Goal: Information Seeking & Learning: Learn about a topic

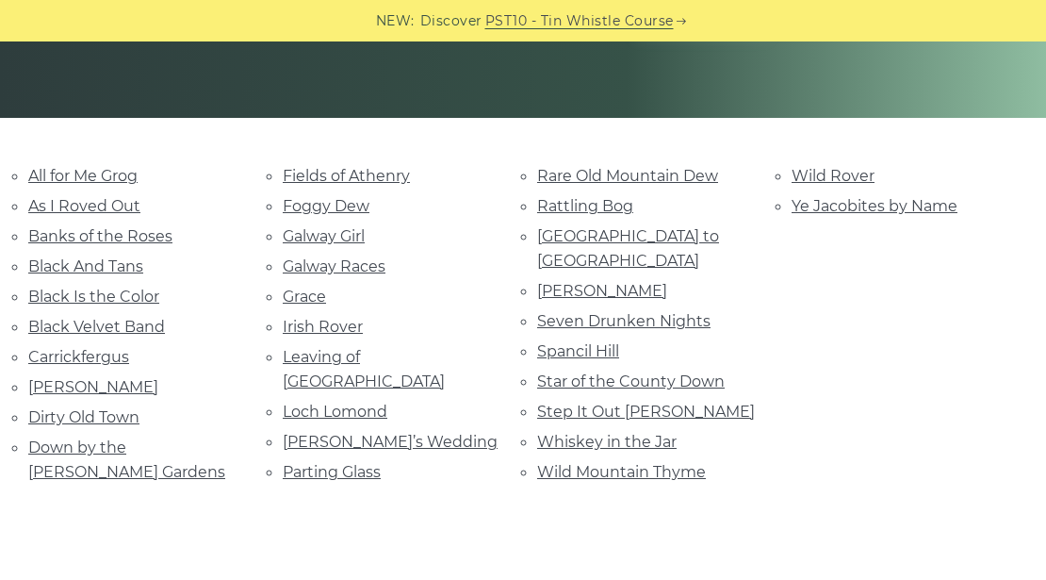
scroll to position [439, 0]
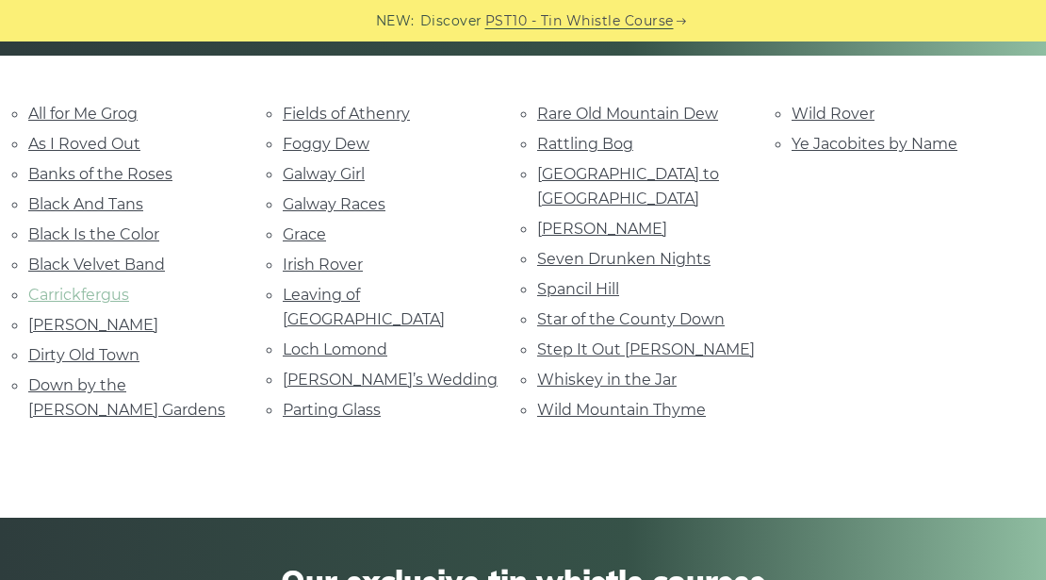
click at [77, 291] on link "Carrickfergus" at bounding box center [78, 295] width 101 height 18
click at [597, 140] on link "Rattling Bog" at bounding box center [585, 144] width 96 height 18
click at [320, 255] on link "Irish Rover" at bounding box center [323, 264] width 80 height 18
click at [336, 340] on link "Loch Lomond" at bounding box center [335, 349] width 105 height 18
click at [391, 289] on link "Leaving of Liverpool" at bounding box center [364, 307] width 162 height 42
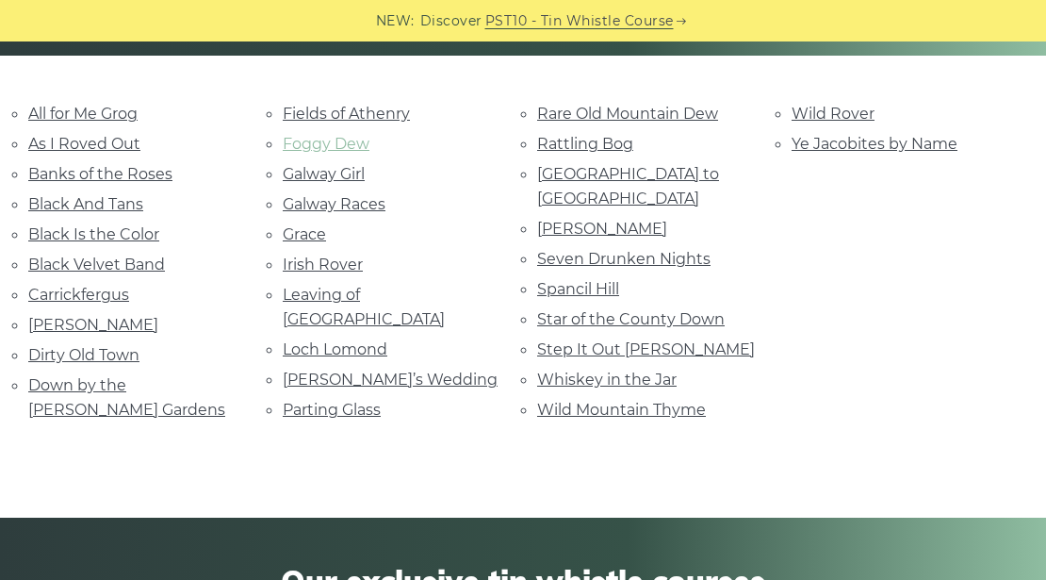
click at [340, 141] on link "Foggy Dew" at bounding box center [326, 144] width 87 height 18
click at [603, 250] on link "Seven Drunken Nights" at bounding box center [623, 259] width 173 height 18
click at [612, 220] on link "Roddy Mc Corley" at bounding box center [602, 229] width 130 height 18
click at [564, 280] on link "Spancil Hill" at bounding box center [578, 289] width 82 height 18
click at [586, 310] on link "Star of the County Down" at bounding box center [631, 319] width 188 height 18
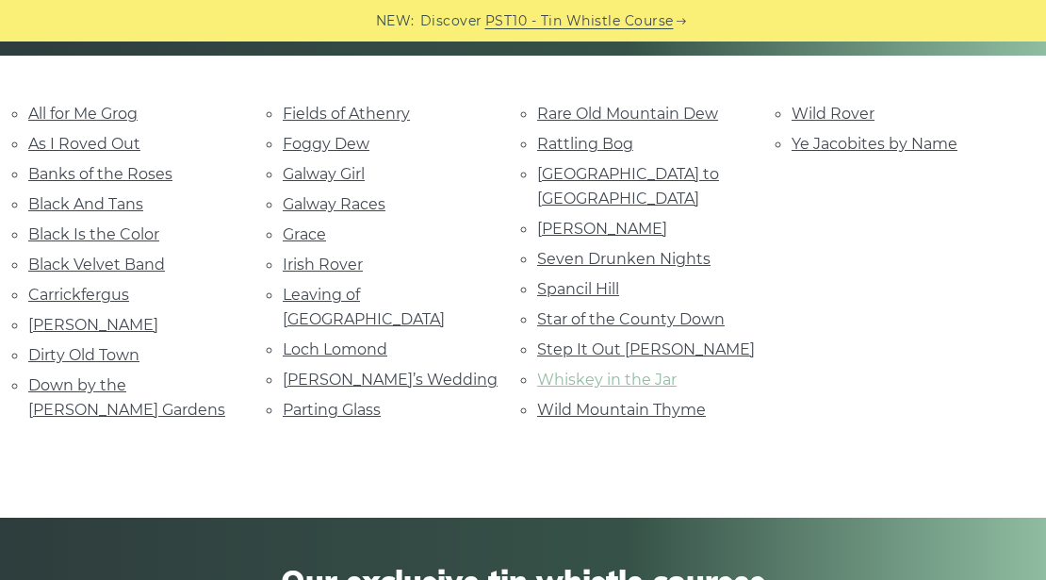
click at [611, 370] on link "Whiskey in the Jar" at bounding box center [607, 379] width 140 height 18
click at [626, 401] on link "Wild Mountain Thyme" at bounding box center [621, 410] width 169 height 18
click at [112, 230] on link "Black Is the Color" at bounding box center [93, 234] width 131 height 18
click at [330, 286] on link "Leaving of [GEOGRAPHIC_DATA]" at bounding box center [364, 307] width 162 height 42
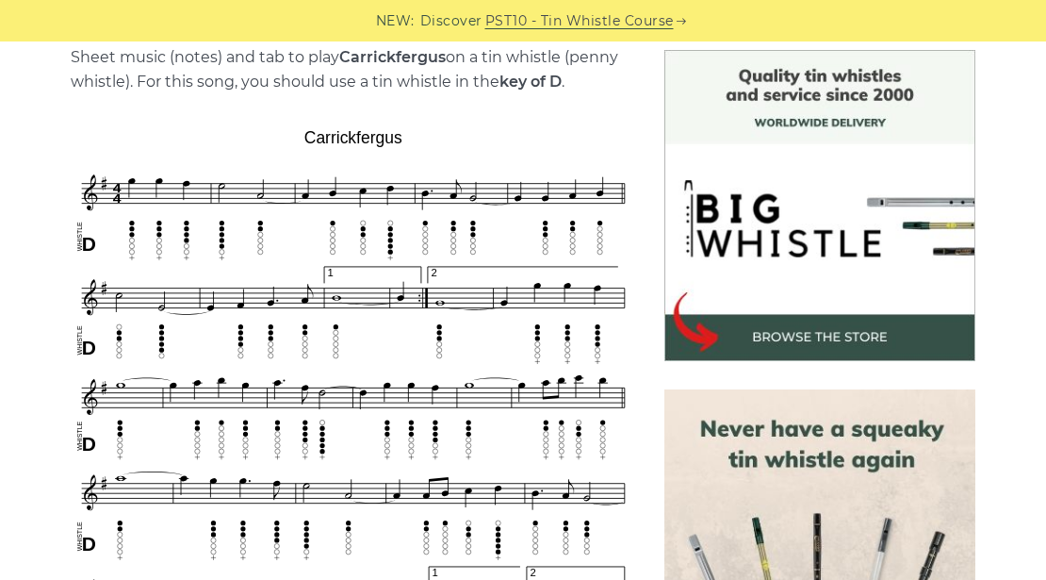
scroll to position [502, 0]
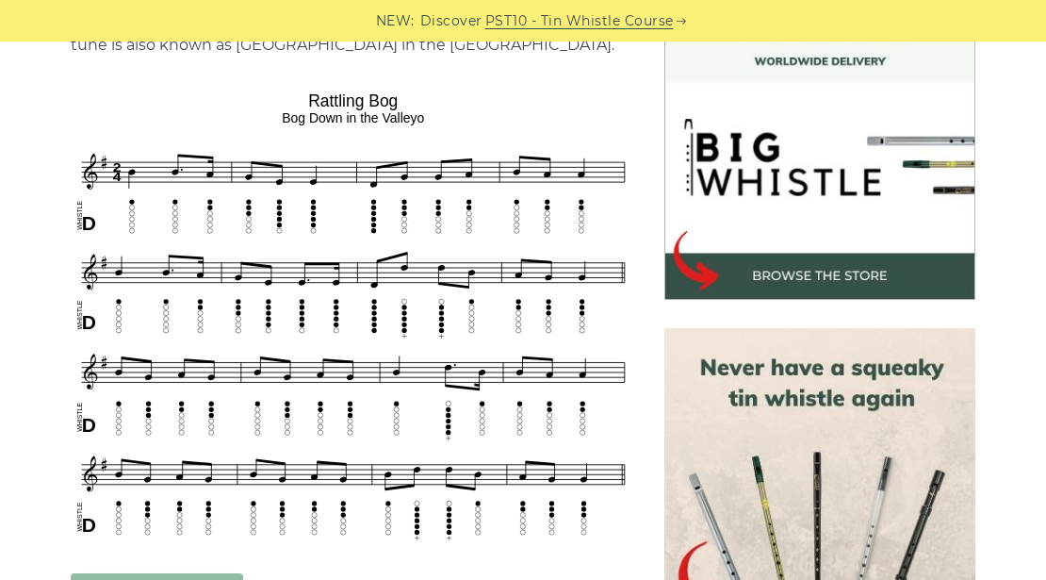
scroll to position [628, 0]
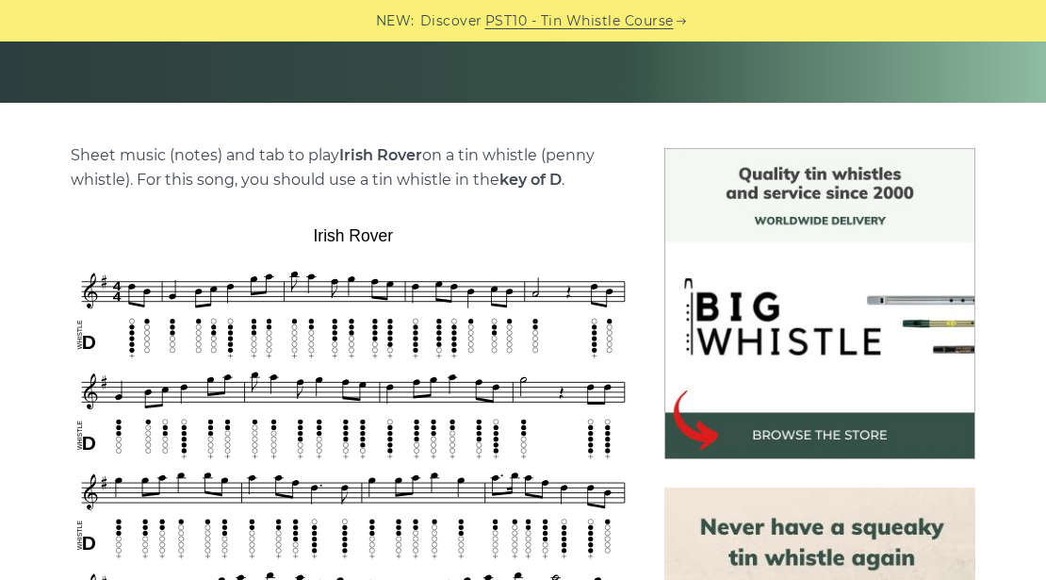
scroll to position [439, 0]
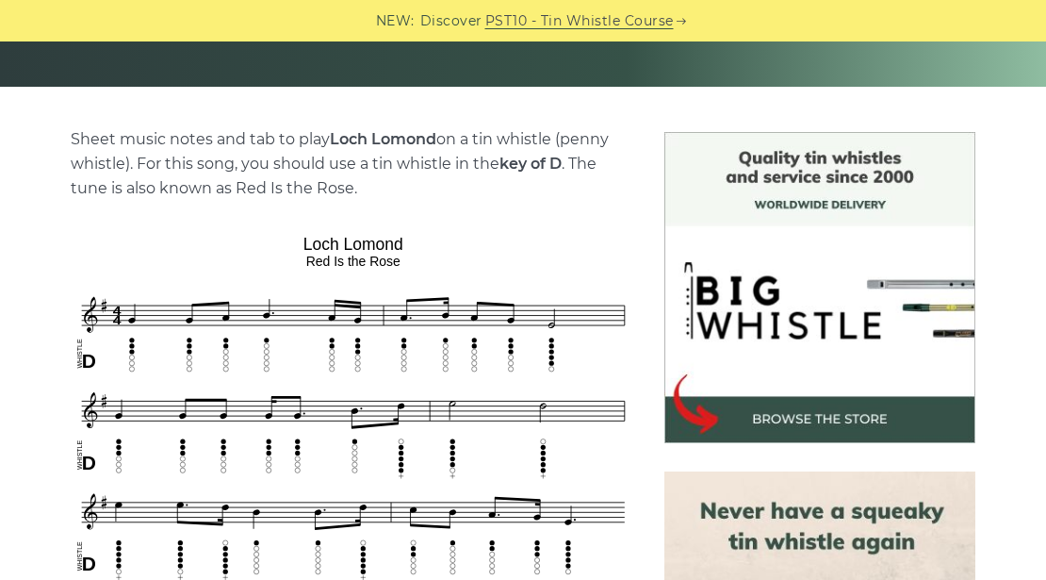
scroll to position [439, 0]
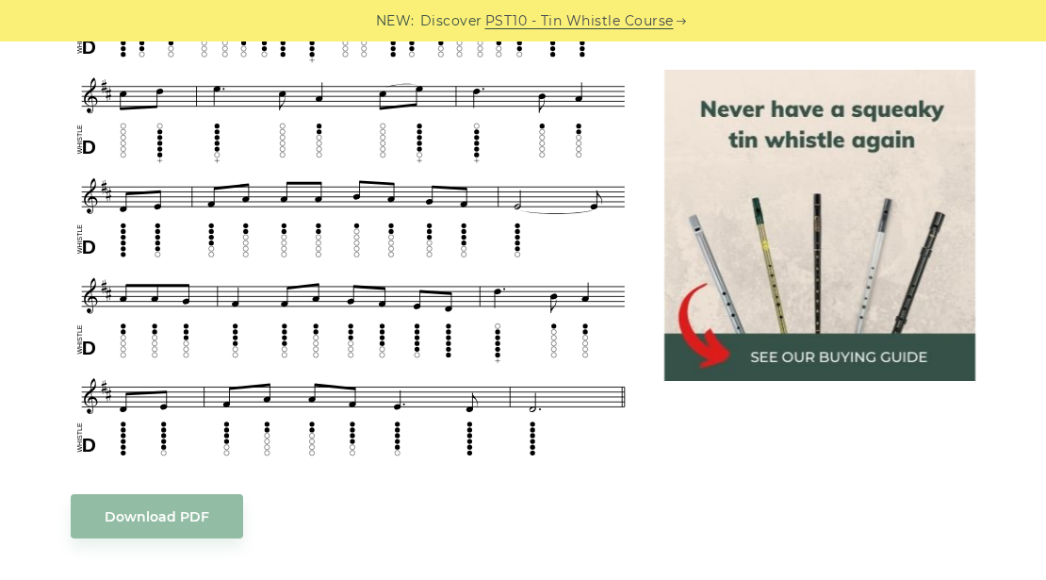
scroll to position [816, 0]
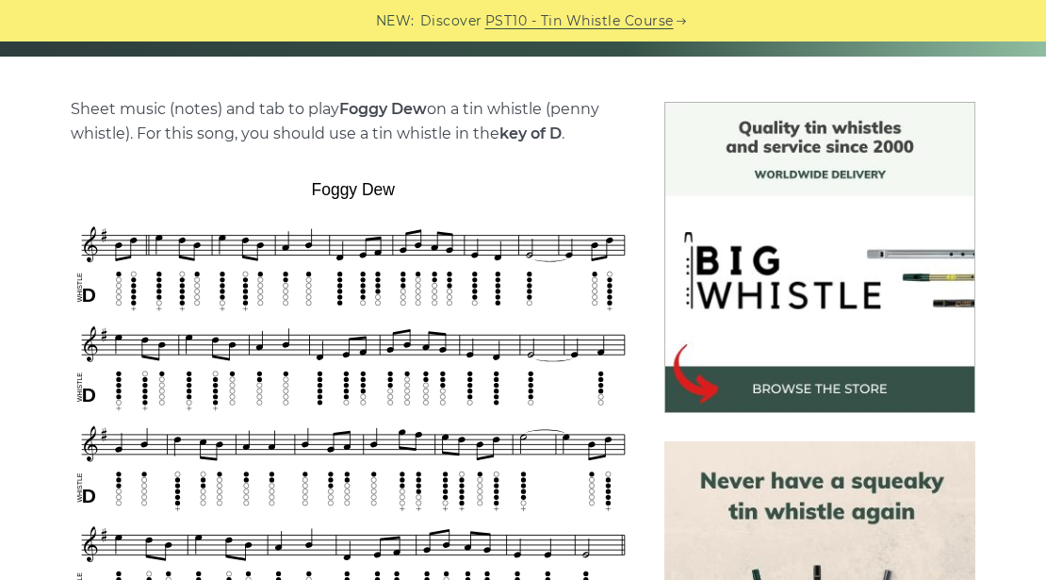
scroll to position [439, 0]
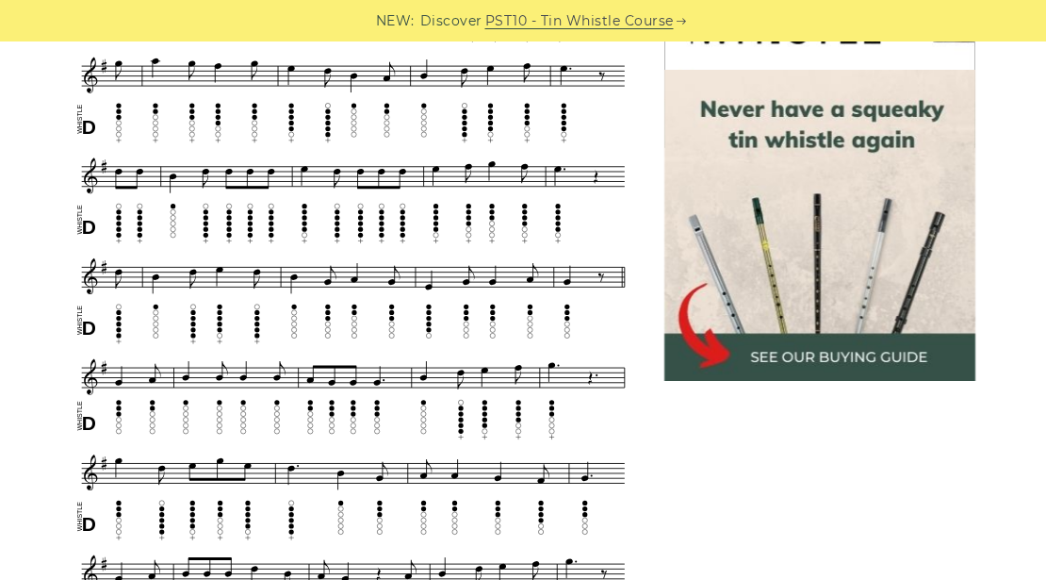
scroll to position [566, 0]
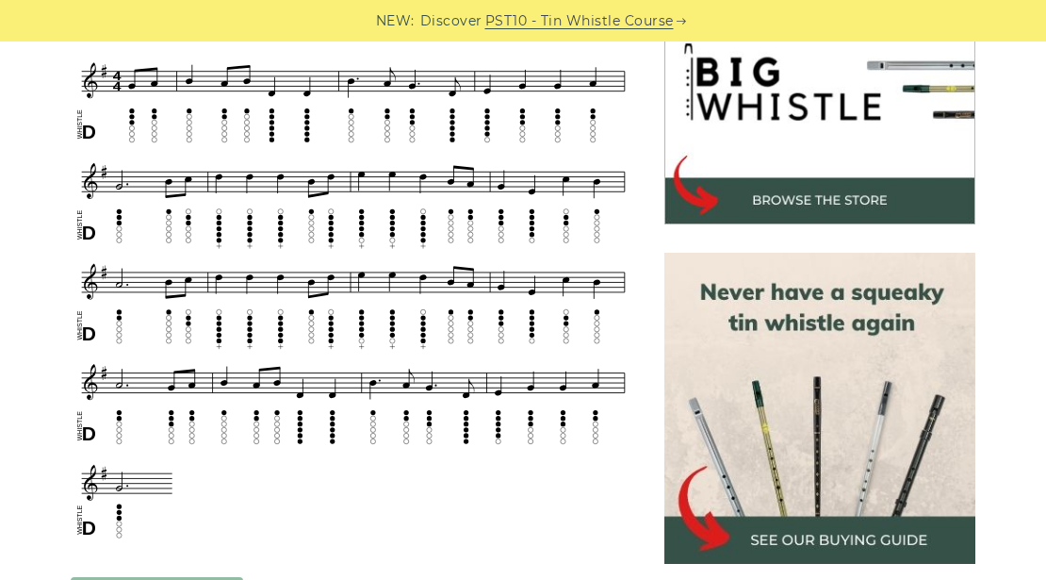
scroll to position [628, 0]
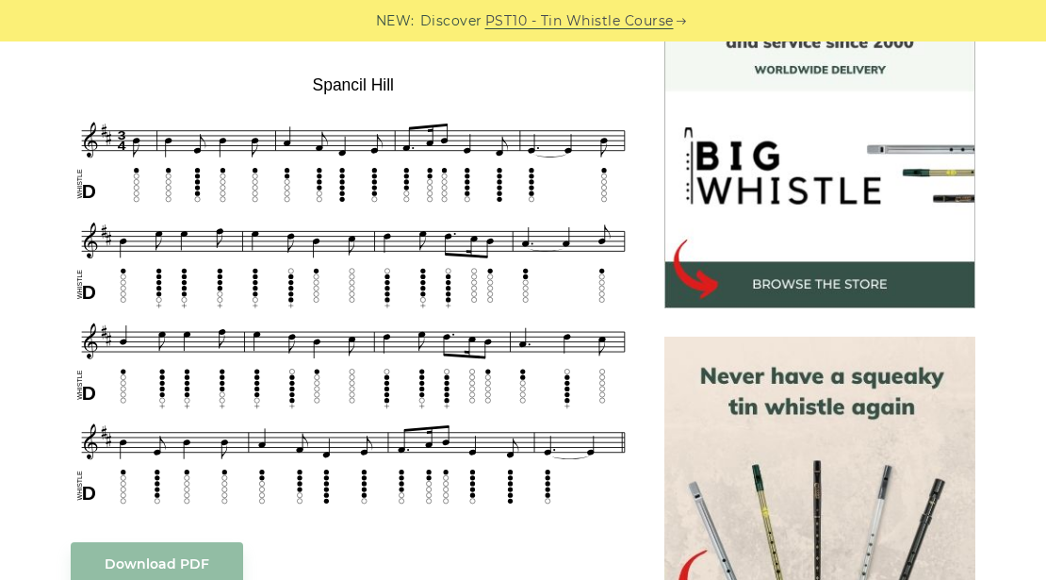
scroll to position [566, 0]
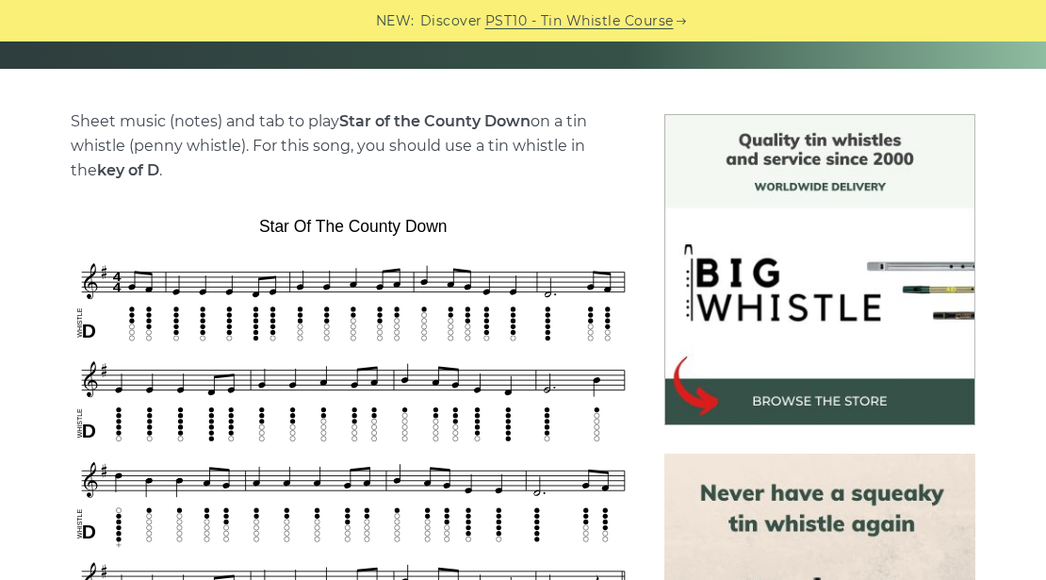
scroll to position [502, 0]
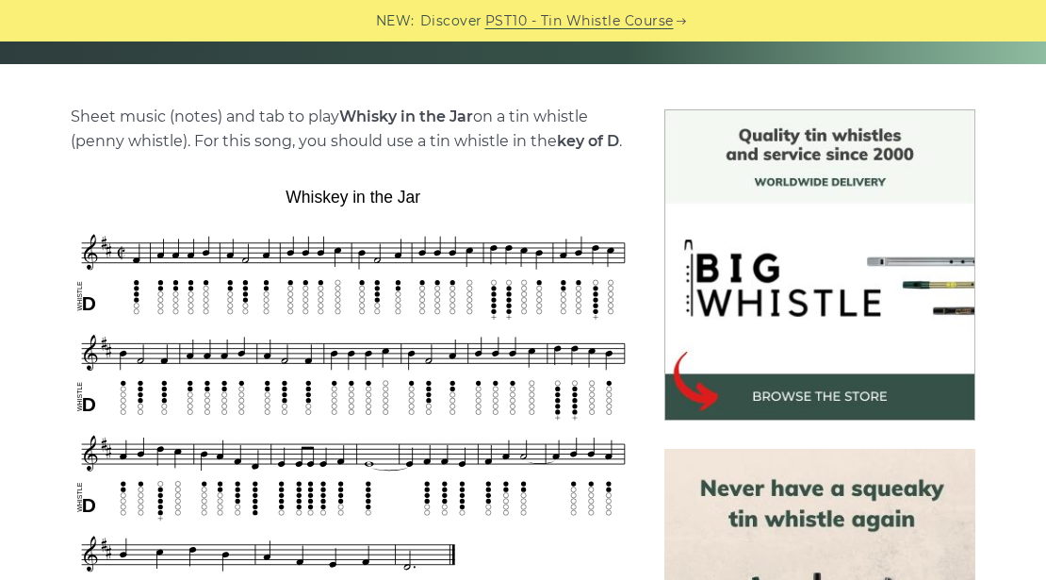
scroll to position [502, 0]
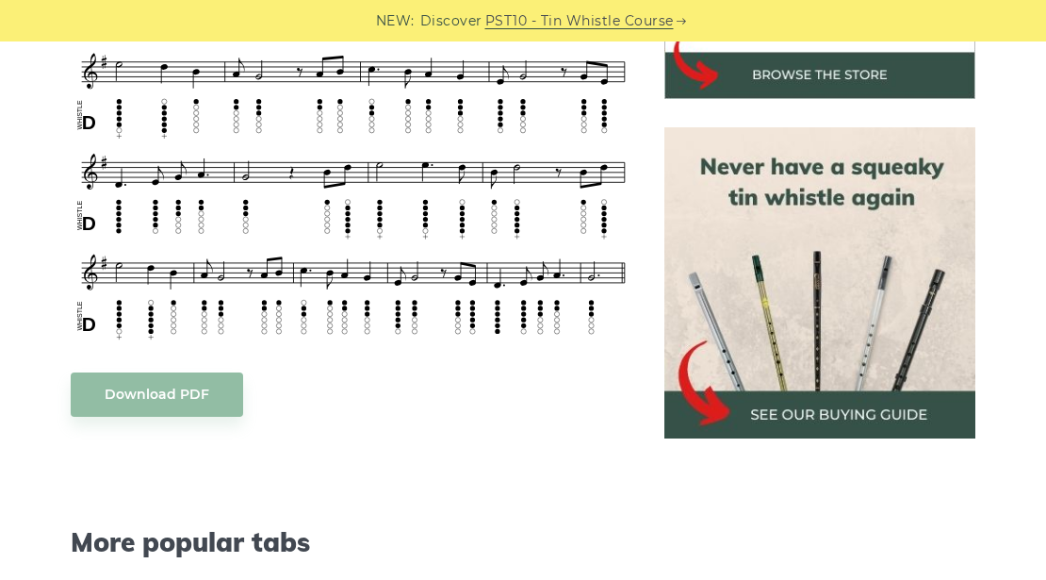
scroll to position [754, 0]
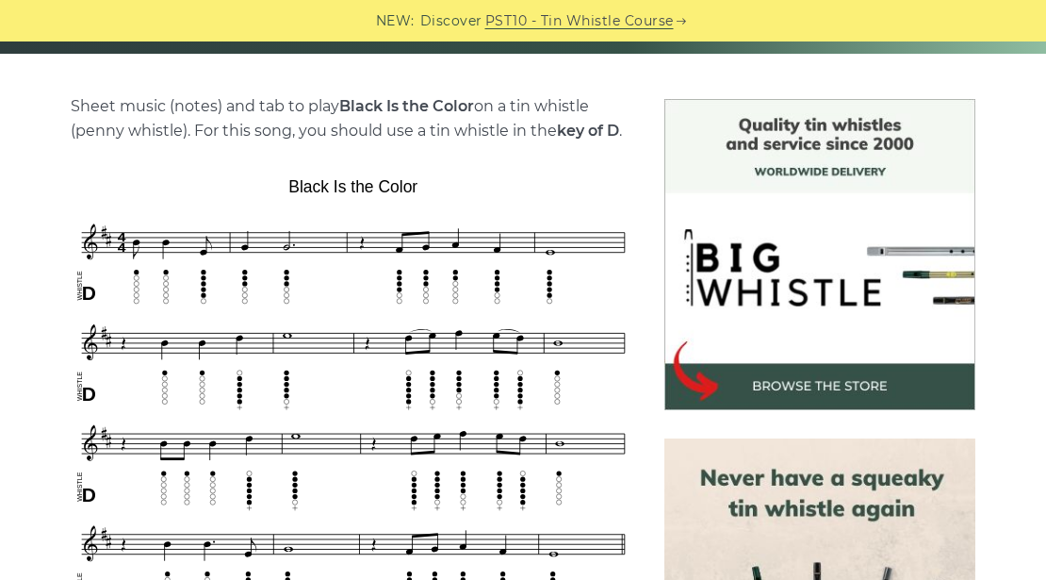
scroll to position [251, 0]
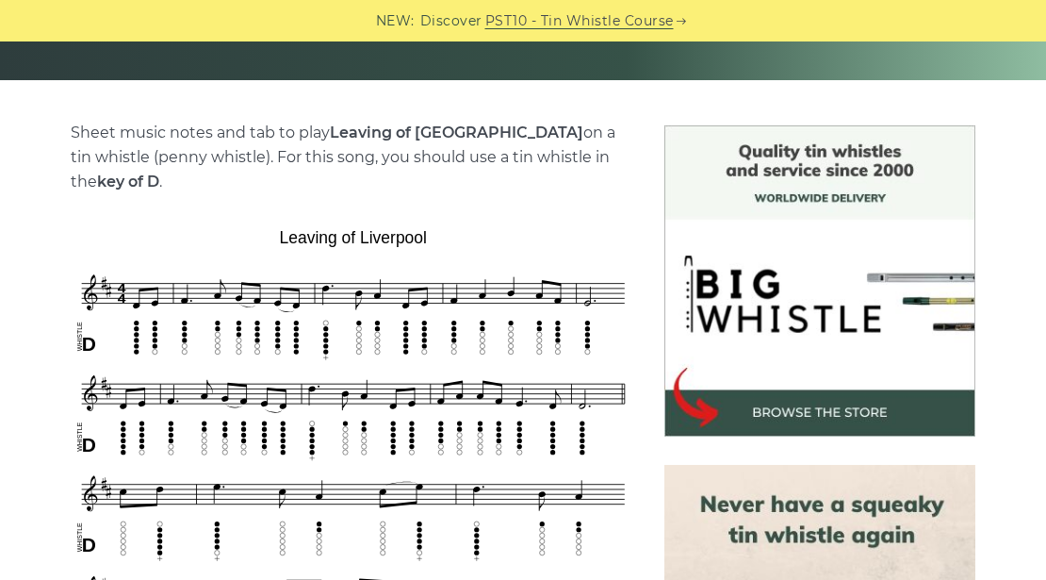
scroll to position [439, 0]
